Goal: Task Accomplishment & Management: Manage account settings

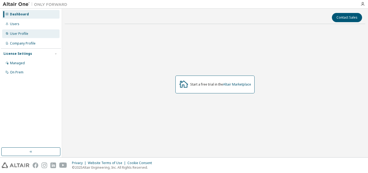
click at [16, 34] on div "User Profile" at bounding box center [19, 34] width 18 height 4
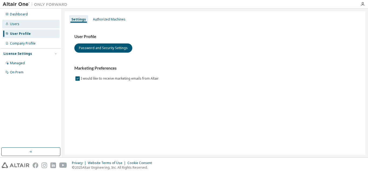
click at [17, 24] on div "Users" at bounding box center [14, 24] width 9 height 4
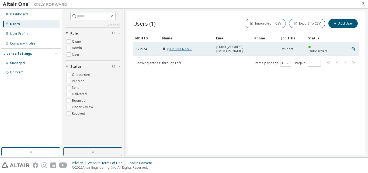
click at [189, 47] on link "RASHI POKHRIYAL" at bounding box center [179, 49] width 25 height 5
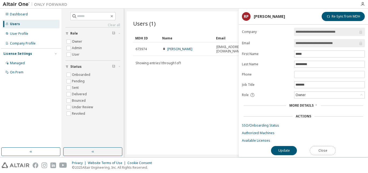
click at [322, 149] on button "Close" at bounding box center [323, 150] width 26 height 9
